Goal: Find specific page/section: Find specific page/section

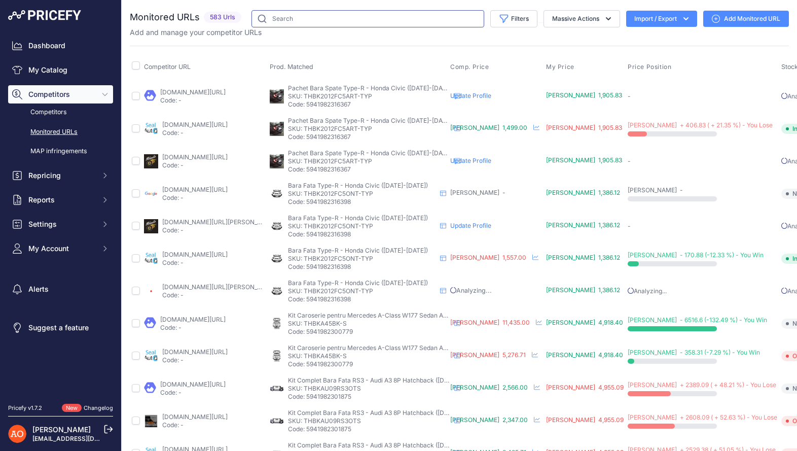
scroll to position [0, 1]
click at [295, 15] on input "text" at bounding box center [366, 18] width 233 height 17
paste input "THBKBME90M3LBKP"
type input "THBKBME90M3LBKP"
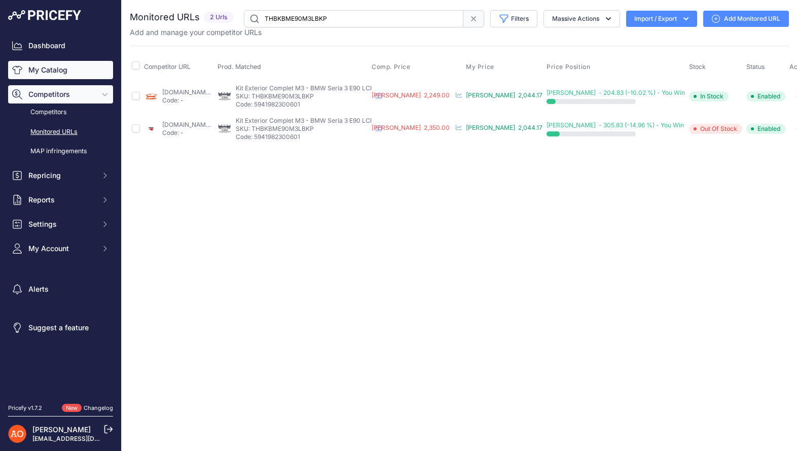
click at [78, 68] on link "My Catalog" at bounding box center [60, 70] width 105 height 18
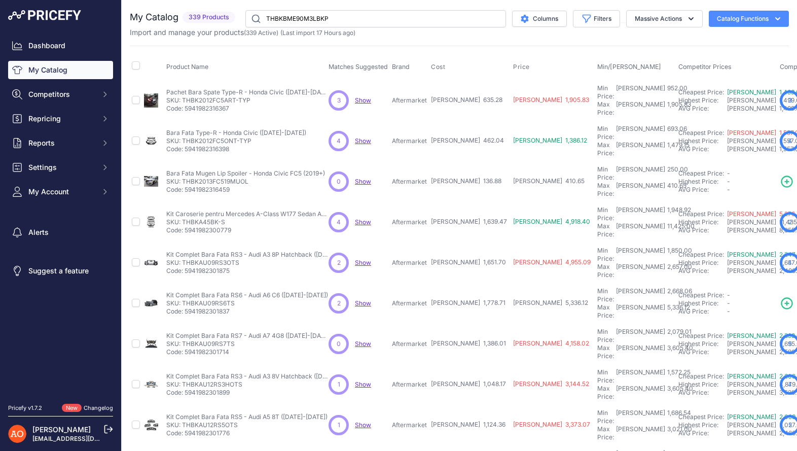
type input "THBKBME90M3LBKP"
